Goal: Book appointment/travel/reservation

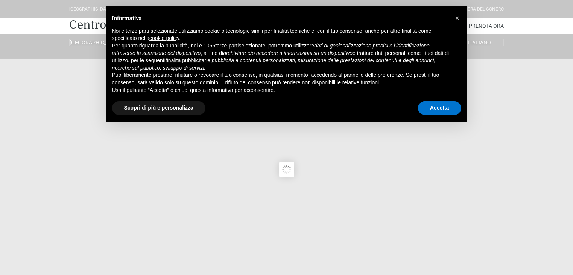
type input "[DATE]"
click at [432, 104] on button "Accetta" at bounding box center [439, 108] width 43 height 14
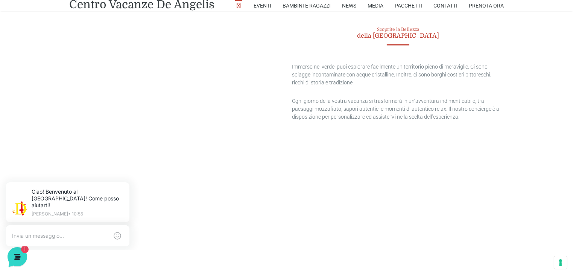
scroll to position [1545, 0]
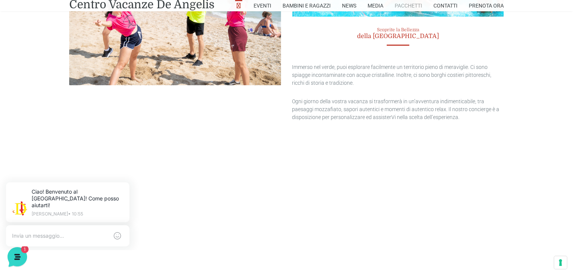
click at [418, 6] on link "Pacchetti" at bounding box center [408, 5] width 27 height 11
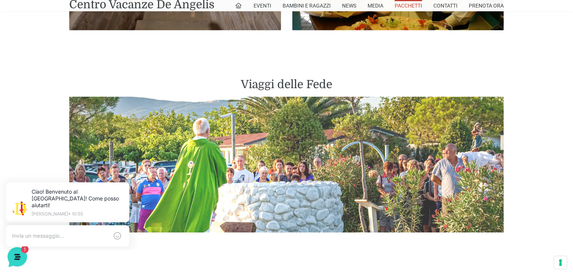
scroll to position [1429, 0]
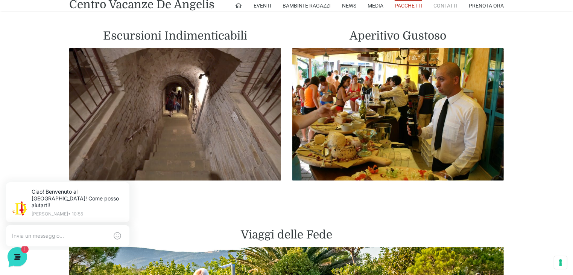
click at [441, 3] on link "Contatti" at bounding box center [445, 5] width 24 height 11
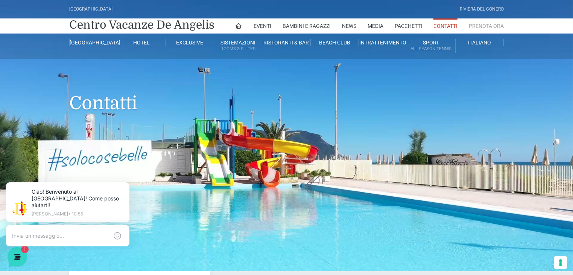
click at [482, 24] on link "Prenota Ora" at bounding box center [486, 25] width 35 height 15
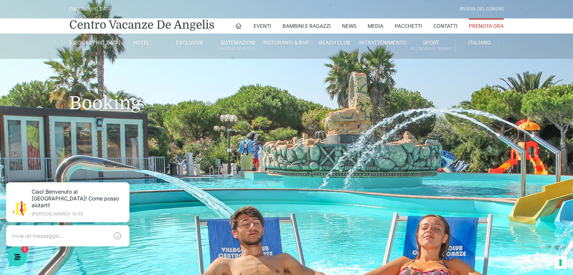
click at [97, 109] on h1 "Booking" at bounding box center [286, 92] width 434 height 66
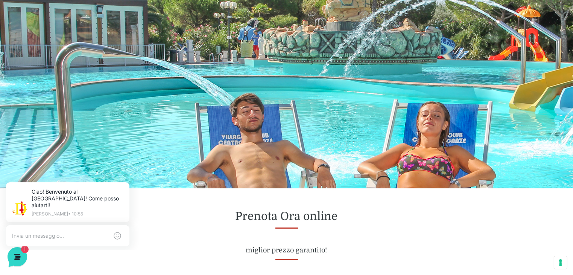
scroll to position [113, 0]
